Goal: Task Accomplishment & Management: Complete application form

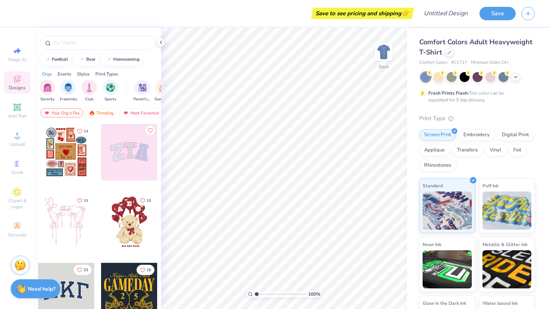
click at [438, 74] on div at bounding box center [478, 77] width 114 height 10
click at [438, 77] on icon at bounding box center [515, 76] width 6 height 6
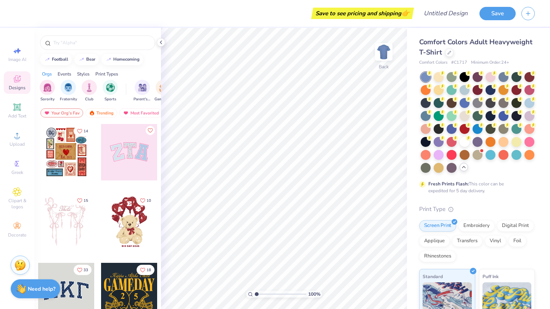
click at [438, 48] on span "Comfort Colors Adult Heavyweight T-Shirt" at bounding box center [475, 46] width 113 height 19
click at [438, 77] on div at bounding box center [464, 76] width 10 height 10
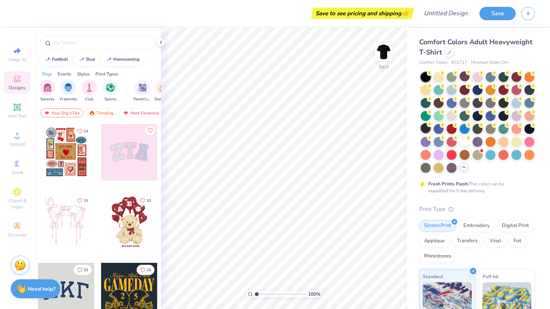
click at [430, 125] on div at bounding box center [426, 128] width 10 height 10
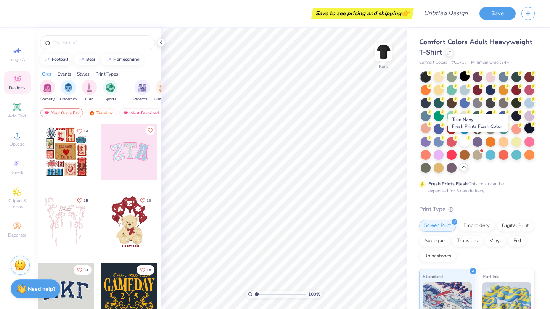
click at [438, 133] on div at bounding box center [529, 128] width 10 height 10
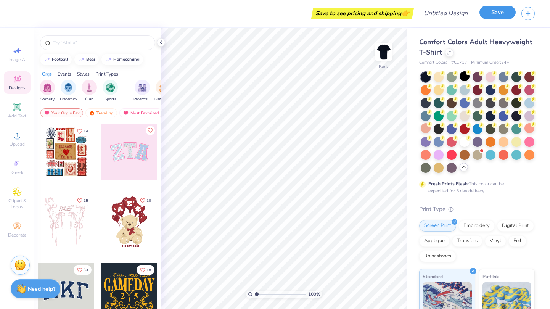
click at [438, 8] on button "Save" at bounding box center [497, 12] width 36 height 13
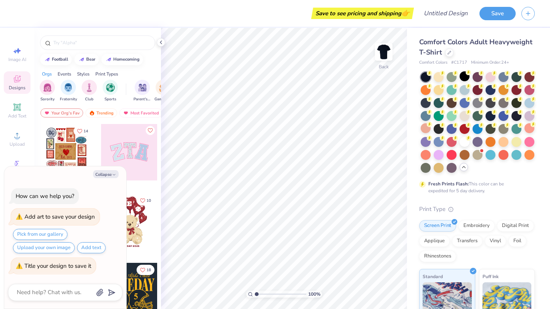
type textarea "x"
click at [74, 214] on div "Add art to save your design" at bounding box center [59, 217] width 71 height 8
click at [421, 11] on div "Save to see pricing and shipping 👉 Design Title Save" at bounding box center [275, 13] width 550 height 27
type input "t"
type textarea "x"
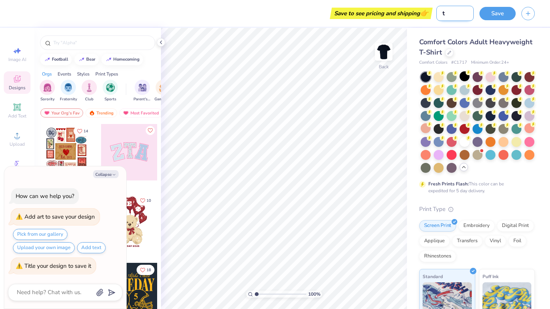
type input "te"
type textarea "x"
type input "tes"
type textarea "x"
type input "test"
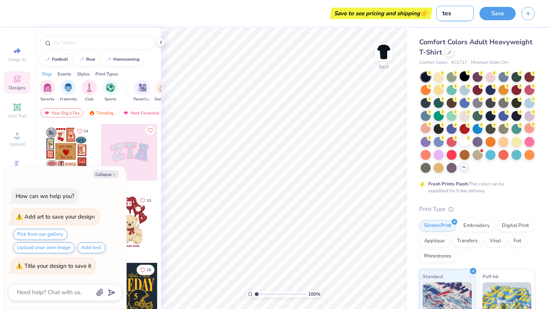
type textarea "x"
type input "test"
click at [438, 14] on button "Save" at bounding box center [497, 12] width 36 height 13
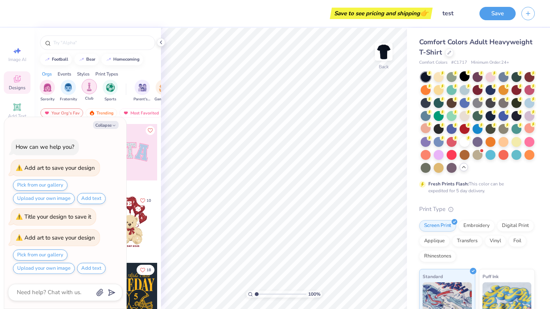
click at [94, 86] on div "filter for Club" at bounding box center [89, 86] width 15 height 15
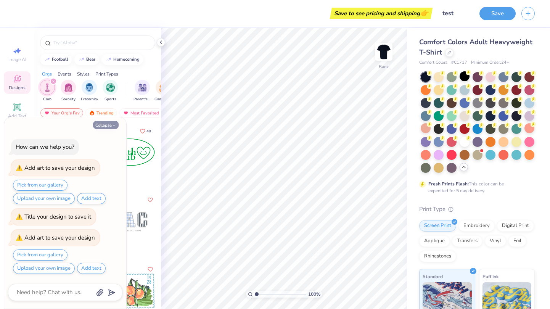
click at [103, 124] on button "Collapse" at bounding box center [106, 125] width 26 height 8
type textarea "x"
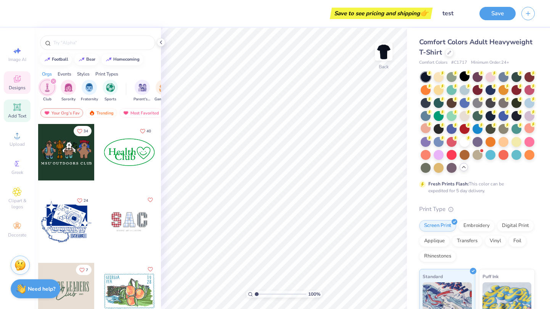
click at [21, 117] on span "Add Text" at bounding box center [17, 116] width 18 height 6
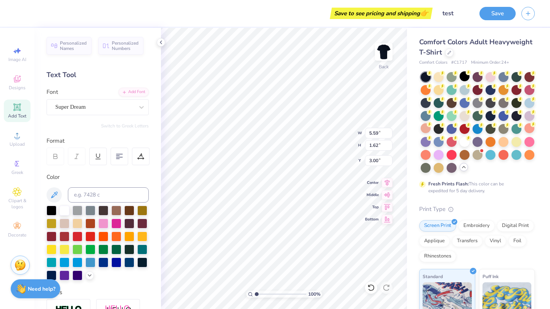
type input "3.00"
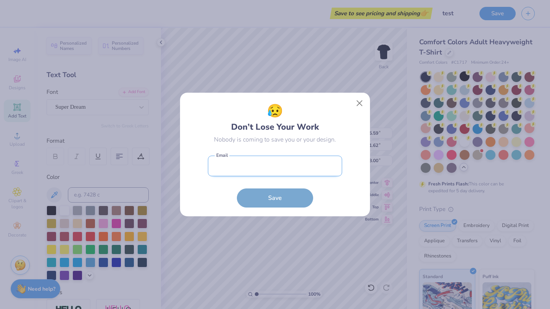
click at [293, 170] on input "email" at bounding box center [275, 166] width 134 height 21
type input "[EMAIL_ADDRESS][DOMAIN_NAME]"
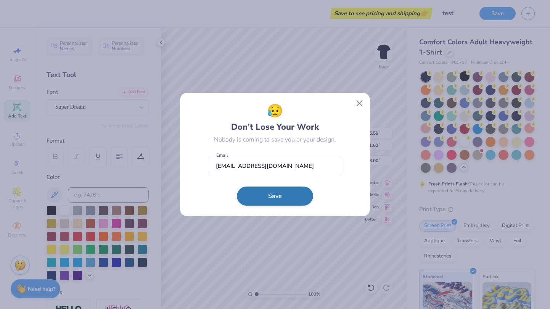
click at [279, 199] on button "Save" at bounding box center [275, 195] width 76 height 19
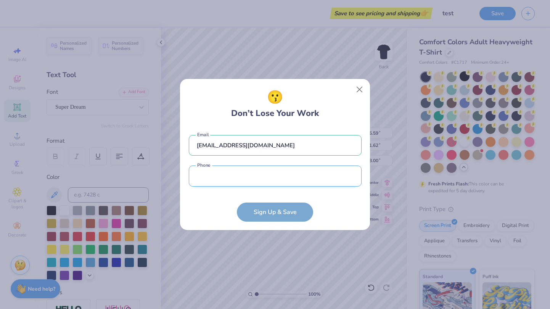
click at [272, 177] on input "tel" at bounding box center [275, 175] width 173 height 21
click at [316, 207] on form "[EMAIL_ADDRESS][DOMAIN_NAME] Email Phone is a required field Phone Sign Up & Sa…" at bounding box center [275, 174] width 173 height 94
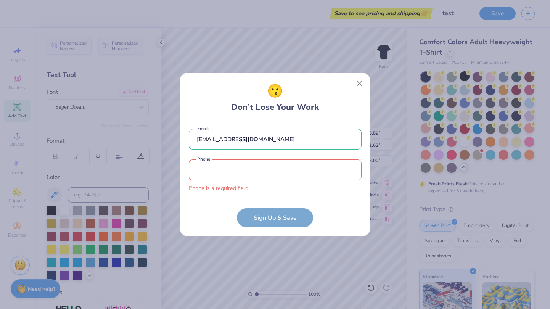
click at [288, 209] on form "[EMAIL_ADDRESS][DOMAIN_NAME] Email Phone is a required field Phone Sign Up & Sa…" at bounding box center [275, 174] width 173 height 106
click at [262, 176] on input "tel" at bounding box center [275, 169] width 173 height 21
click at [262, 175] on input "tel" at bounding box center [275, 169] width 173 height 21
paste input "[PHONE_NUMBER]"
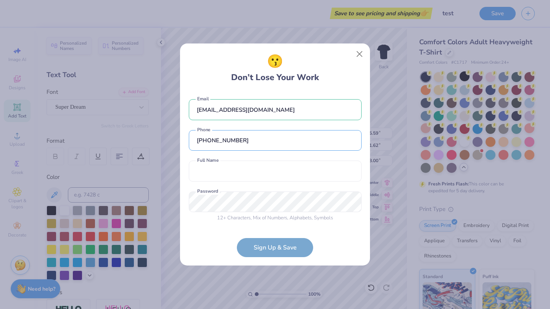
type input "[PHONE_NUMBER]"
click at [292, 154] on div "[EMAIL_ADDRESS][DOMAIN_NAME] Email [PHONE_NUMBER] Phone Full Name is a required…" at bounding box center [275, 159] width 173 height 134
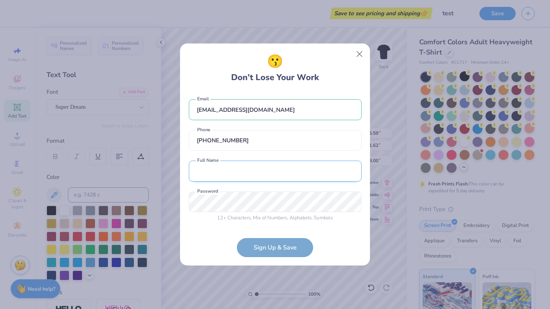
click at [276, 176] on input "text" at bounding box center [275, 171] width 173 height 21
type input "Xenia K"
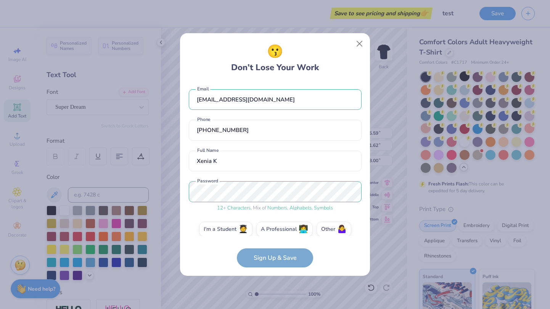
scroll to position [9, 0]
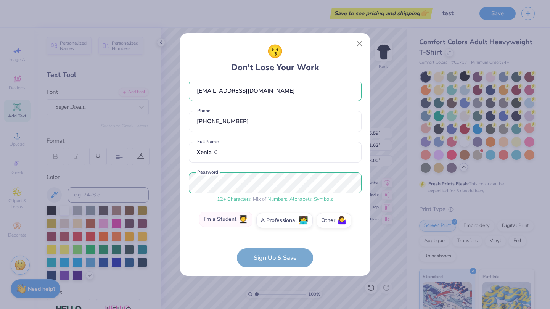
click at [224, 214] on label "I'm a Student 🧑‍🎓" at bounding box center [225, 219] width 53 height 15
click at [273, 229] on input "I'm a Student 🧑‍🎓" at bounding box center [275, 231] width 5 height 5
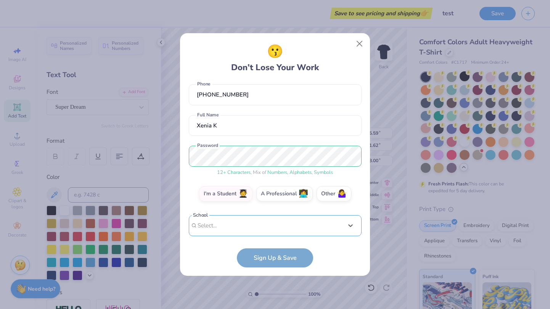
scroll to position [154, 0]
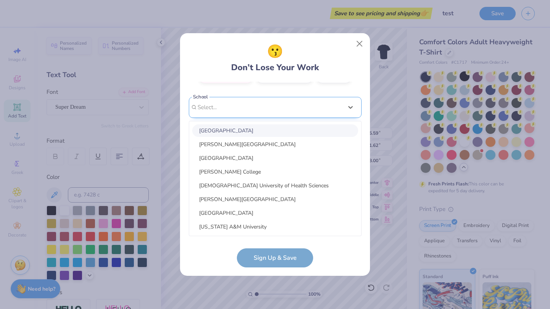
click at [260, 217] on div "option focused, 1 of 30. 30 results available. Use Up and Down to choose option…" at bounding box center [275, 166] width 173 height 139
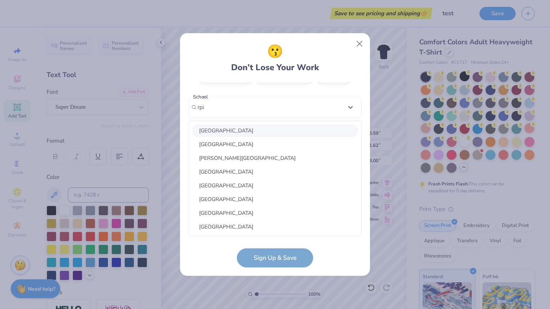
click at [251, 130] on div "[GEOGRAPHIC_DATA]" at bounding box center [275, 130] width 166 height 13
type input "rpi"
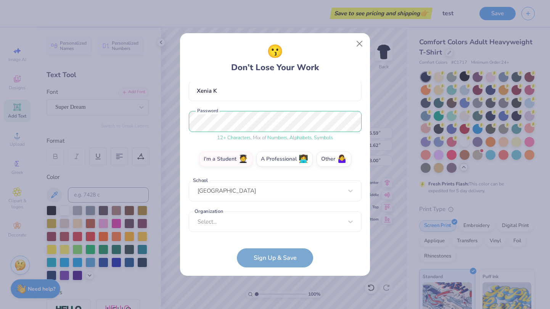
scroll to position [70, 0]
click at [286, 229] on div "Select..." at bounding box center [275, 221] width 173 height 21
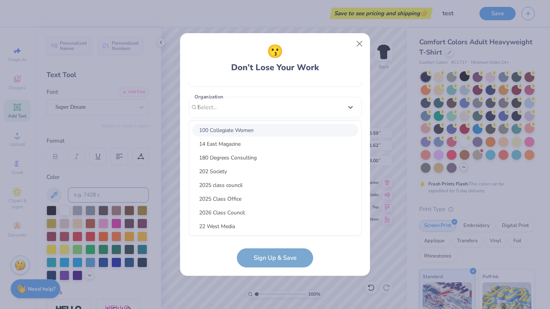
scroll to position [96, 0]
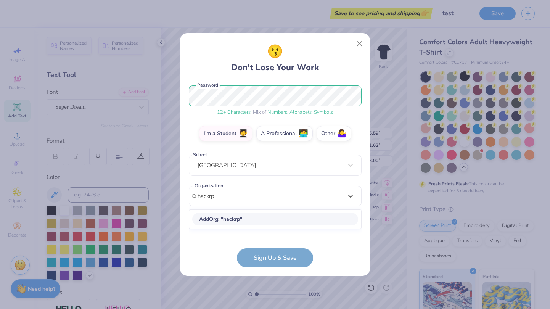
type input "hackrpi"
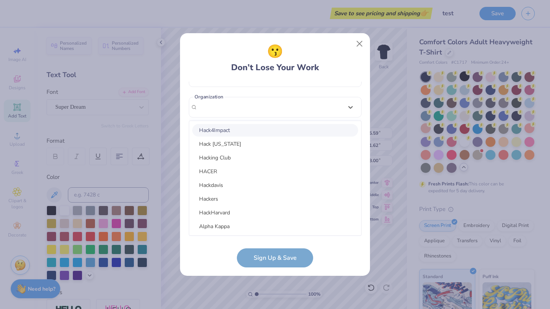
scroll to position [70, 0]
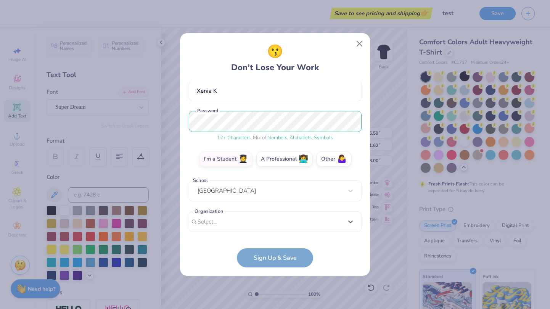
drag, startPoint x: 217, startPoint y: 102, endPoint x: 180, endPoint y: 102, distance: 37.4
click at [180, 102] on div "😗 Don’t Lose Your Work [EMAIL_ADDRESS][DOMAIN_NAME] Email [PHONE_NUMBER] Phone …" at bounding box center [275, 154] width 190 height 243
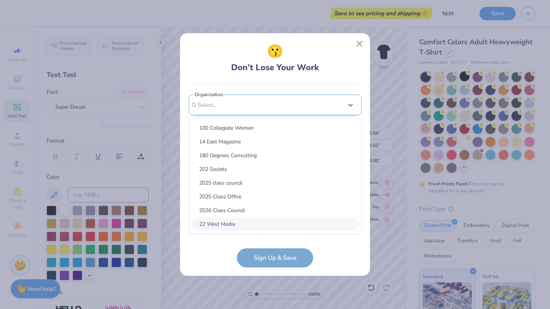
click at [252, 219] on div "option focused, 8 of 15. 15 results available. Use Up and Down to choose option…" at bounding box center [275, 164] width 173 height 139
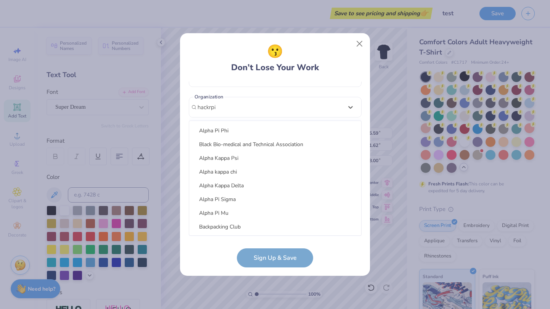
scroll to position [0, 0]
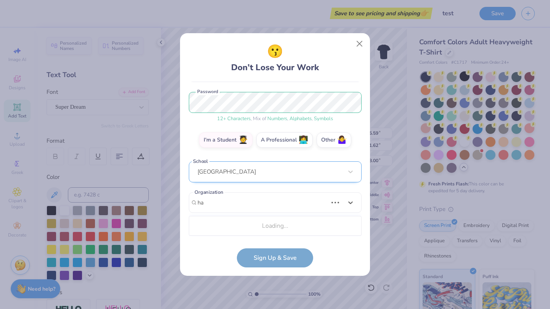
type input "h"
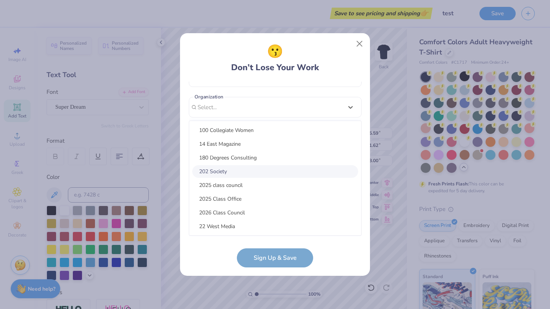
click at [186, 84] on div "😗 Don’t Lose Your Work [EMAIL_ADDRESS][DOMAIN_NAME] Email [PHONE_NUMBER] Phone …" at bounding box center [275, 154] width 190 height 243
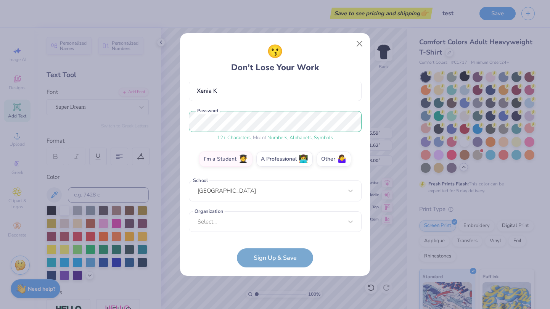
scroll to position [70, 0]
click at [318, 253] on form "[EMAIL_ADDRESS][DOMAIN_NAME] Email [PHONE_NUMBER] Phone Xenia K Full Name 12 + …" at bounding box center [275, 175] width 173 height 186
click at [267, 256] on form "[EMAIL_ADDRESS][DOMAIN_NAME] Email [PHONE_NUMBER] Phone Xenia K Full Name 12 + …" at bounding box center [275, 175] width 173 height 186
click at [258, 222] on div "Select..." at bounding box center [275, 221] width 173 height 21
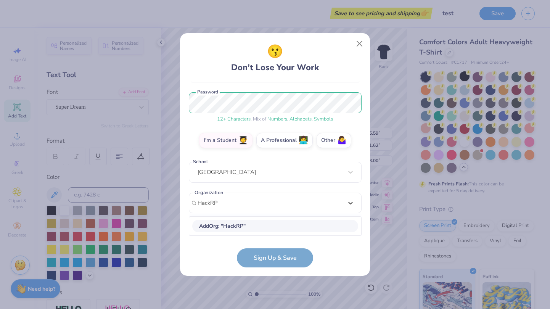
type input "HackRPI"
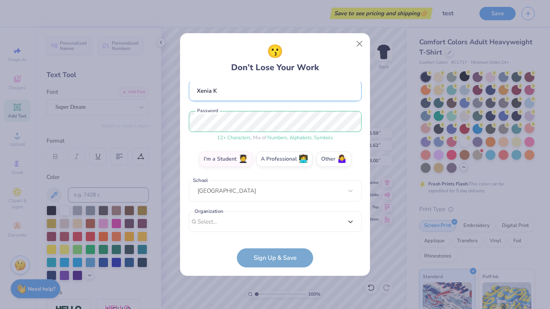
scroll to position [70, 0]
click at [280, 100] on div "[EMAIL_ADDRESS][DOMAIN_NAME] Email [PHONE_NUMBER] Phone Xenia K Full Name 12 + …" at bounding box center [275, 159] width 173 height 154
click at [256, 215] on div "Select is focused ,type to refine list, press Down to open the menu, Select..." at bounding box center [275, 221] width 173 height 21
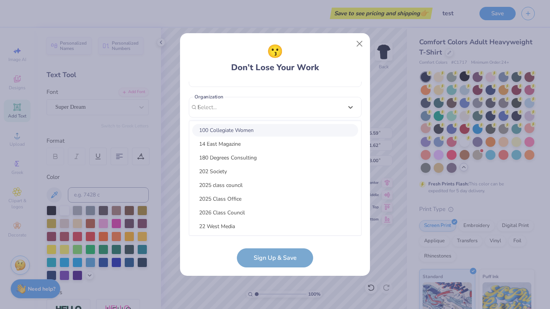
scroll to position [96, 0]
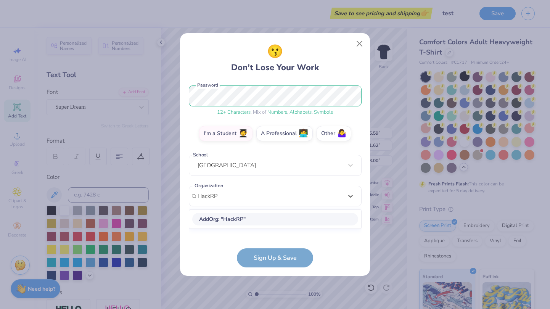
type input "HackRPI"
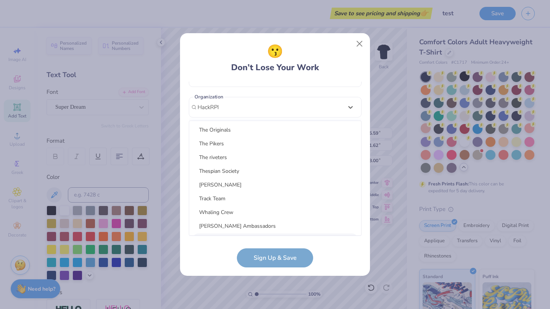
scroll to position [3351, 0]
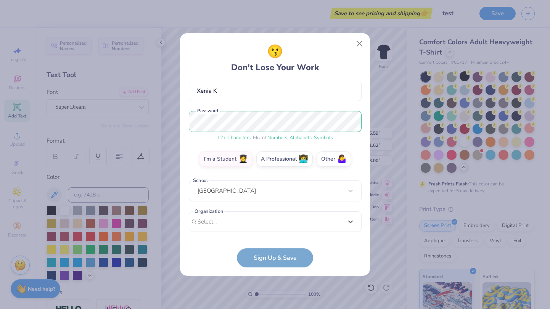
drag, startPoint x: 254, startPoint y: 107, endPoint x: 138, endPoint y: 102, distance: 115.3
click at [138, 102] on div "😗 Don’t Lose Your Work [EMAIL_ADDRESS][DOMAIN_NAME] Email [PHONE_NUMBER] Phone …" at bounding box center [275, 154] width 550 height 309
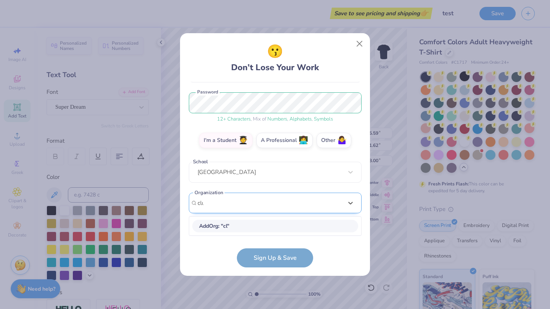
type input "club"
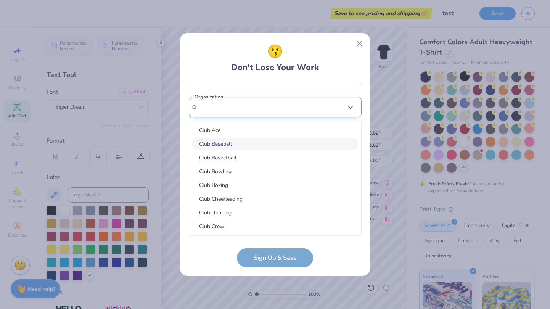
scroll to position [70, 0]
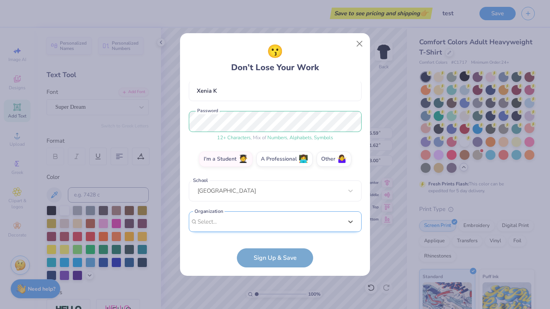
click at [272, 117] on div "[EMAIL_ADDRESS][DOMAIN_NAME] Email [PHONE_NUMBER] Phone Xenia K Full Name 12 + …" at bounding box center [275, 159] width 173 height 154
click at [278, 258] on form "[EMAIL_ADDRESS][DOMAIN_NAME] Email [PHONE_NUMBER] Phone Xenia K Full Name 12 + …" at bounding box center [275, 175] width 173 height 186
click at [262, 233] on div "[EMAIL_ADDRESS][DOMAIN_NAME] Email [PHONE_NUMBER] Phone Xenia K Full Name 12 + …" at bounding box center [275, 159] width 173 height 154
click at [241, 220] on div "option focused, 8 of 15. 15 results available. Use Up and Down to choose option…" at bounding box center [275, 280] width 173 height 139
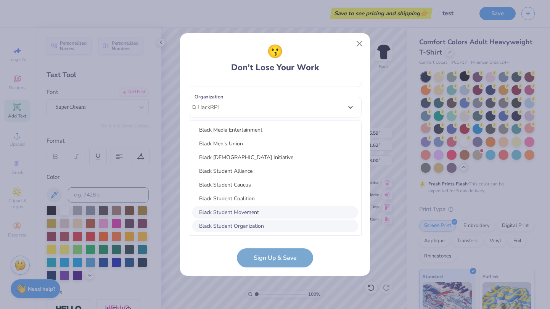
scroll to position [5052, 0]
type input "HackRPI"
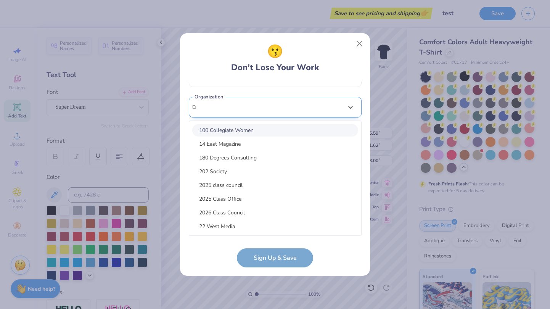
click at [279, 186] on div "option focused, 1 of 15. 15 results available. Use Up and Down to choose option…" at bounding box center [275, 166] width 173 height 139
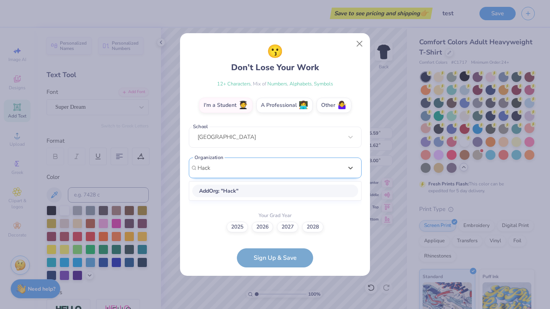
scroll to position [89, 0]
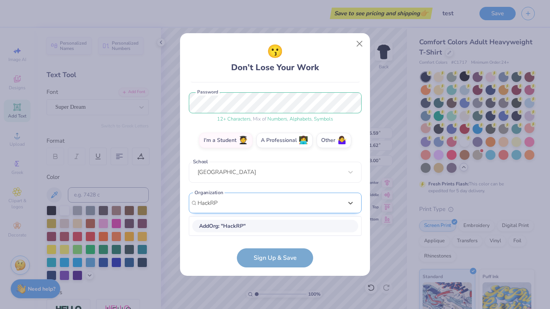
type input "HackRPI"
drag, startPoint x: 254, startPoint y: 198, endPoint x: 94, endPoint y: 211, distance: 159.9
click at [94, 211] on div "😗 Don’t Lose Your Work [EMAIL_ADDRESS][DOMAIN_NAME] Email [PHONE_NUMBER] Phone …" at bounding box center [275, 154] width 550 height 309
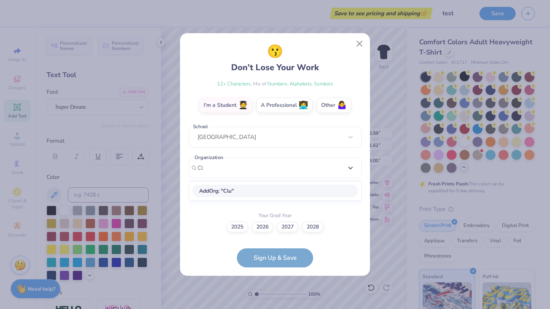
type input "C"
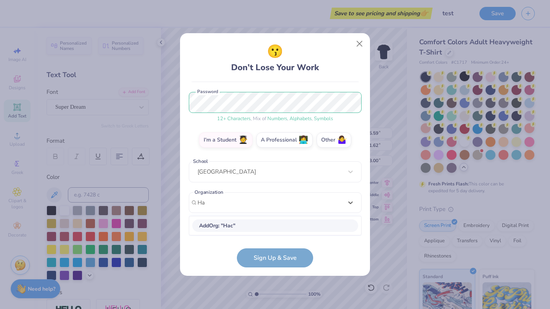
type input "H"
paste input "HackRPI"
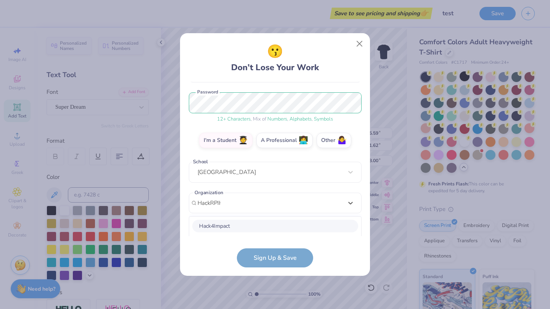
paste input "HackRPI"
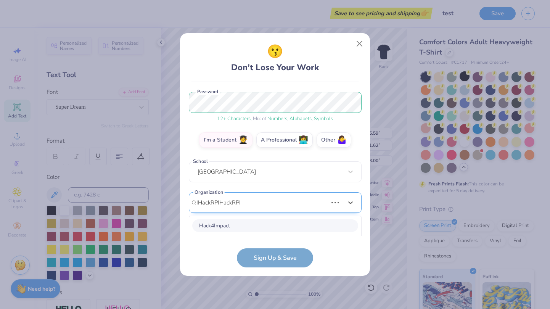
scroll to position [0, 0]
type input "HackRPI"
type input "H"
type input "C"
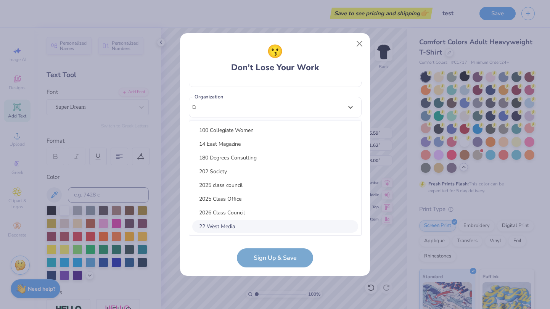
paste input "HackRPI"
click at [236, 224] on div "Alpha Kappa" at bounding box center [275, 226] width 166 height 13
type input "HackRPI"
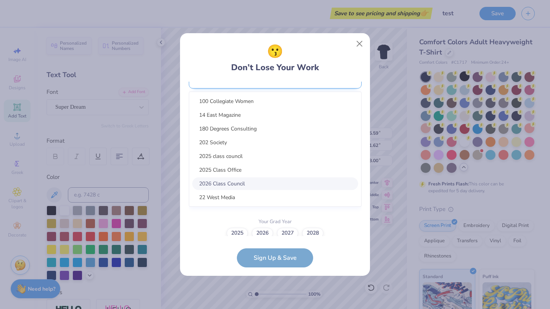
click at [236, 183] on div "option focused, 7 of 15. 15 results available. Use Up and Down to choose option…" at bounding box center [275, 137] width 173 height 139
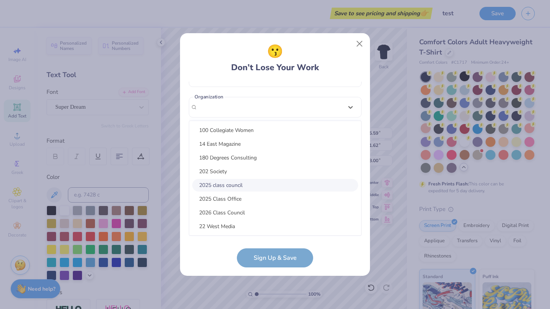
paste input "HackRPI"
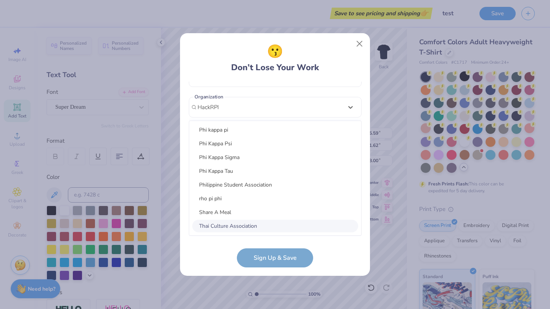
click at [306, 228] on div "Thai Culture Association" at bounding box center [275, 226] width 166 height 13
type input "HackRPI"
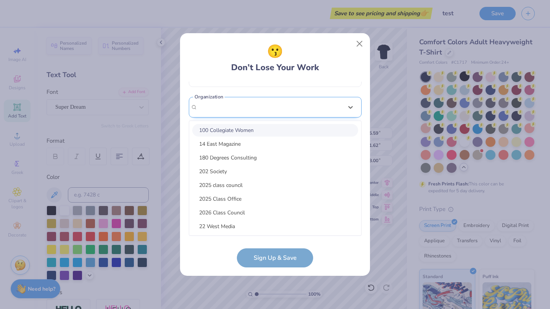
click at [287, 223] on div "option focused, 1 of 15. 15 results available. Use Up and Down to choose option…" at bounding box center [275, 166] width 173 height 139
paste input "HackRPI"
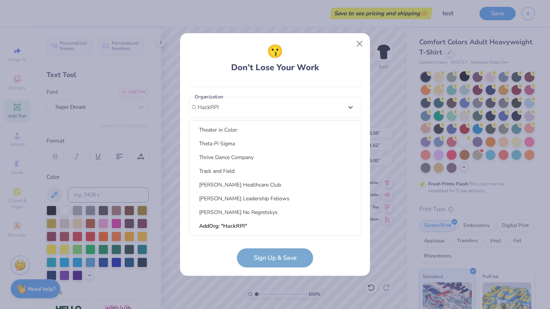
scroll to position [5610, 0]
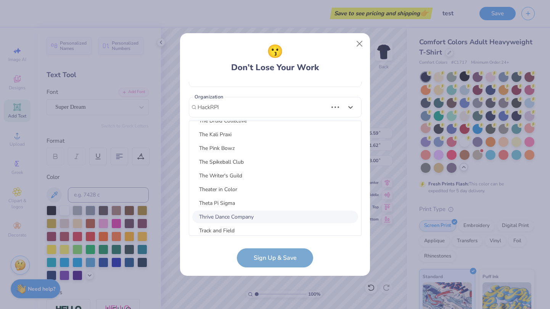
click at [326, 219] on div "Thrive Dance Company" at bounding box center [275, 216] width 166 height 13
type input "HackRPI"
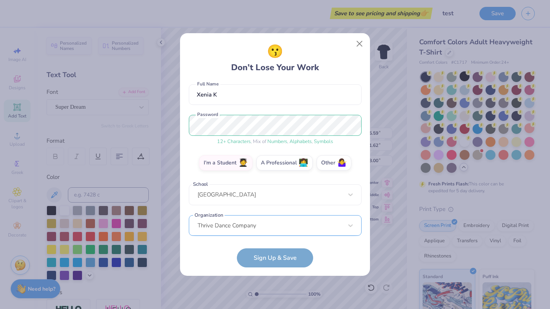
click at [276, 230] on div "[EMAIL_ADDRESS][DOMAIN_NAME] Email [PHONE_NUMBER] Phone Xenia K Full Name 12 + …" at bounding box center [275, 159] width 173 height 154
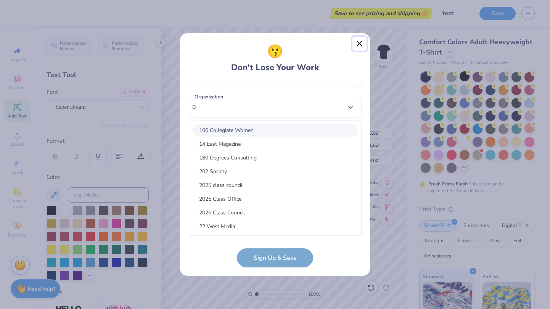
scroll to position [101, 0]
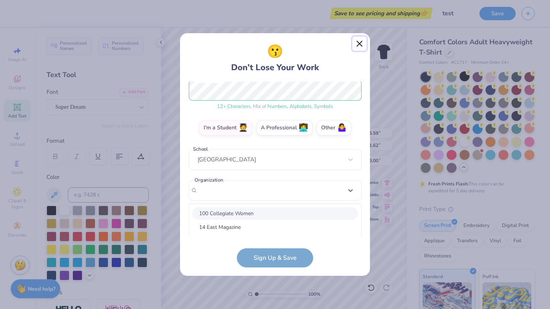
click at [358, 47] on button "Close" at bounding box center [359, 44] width 14 height 14
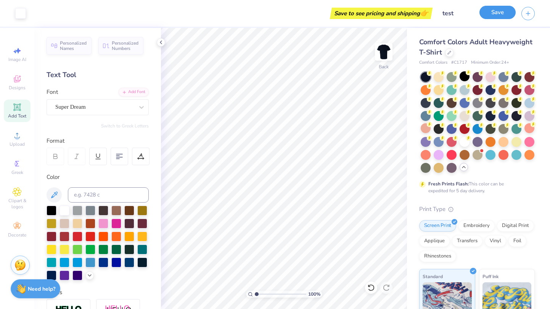
click at [438, 12] on button "Save" at bounding box center [497, 12] width 36 height 13
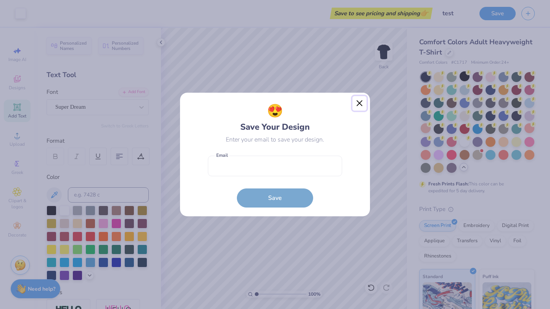
click at [365, 104] on button "Close" at bounding box center [359, 103] width 14 height 14
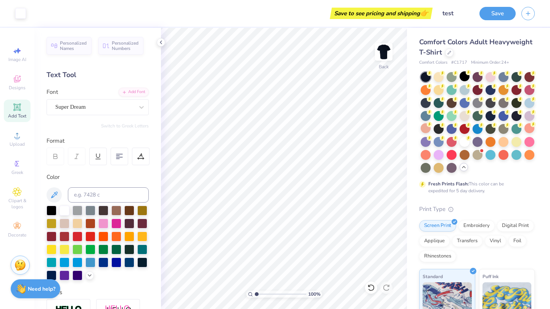
drag, startPoint x: 525, startPoint y: 8, endPoint x: 250, endPoint y: 7, distance: 274.5
click at [252, 14] on div "Art colors Save to see pricing and shipping 👉 Design Title test Save" at bounding box center [275, 13] width 550 height 27
